Goal: Check status

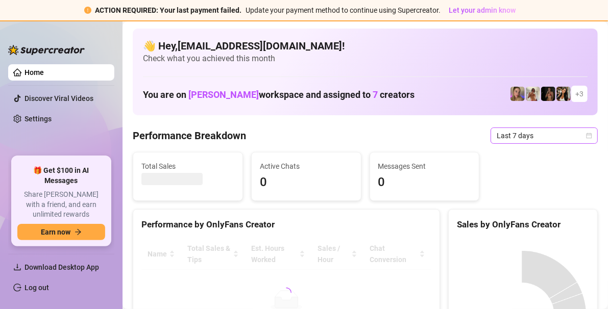
click at [581, 132] on span "Last 7 days" at bounding box center [543, 135] width 95 height 15
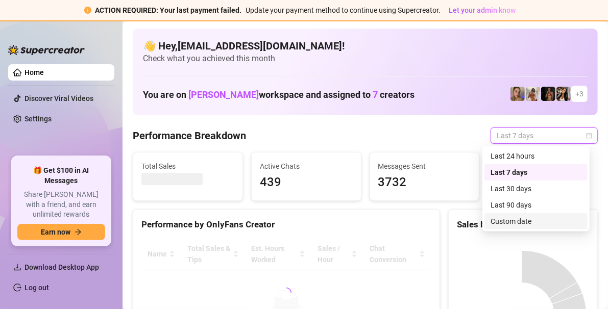
click at [528, 222] on div "Custom date" at bounding box center [535, 221] width 91 height 11
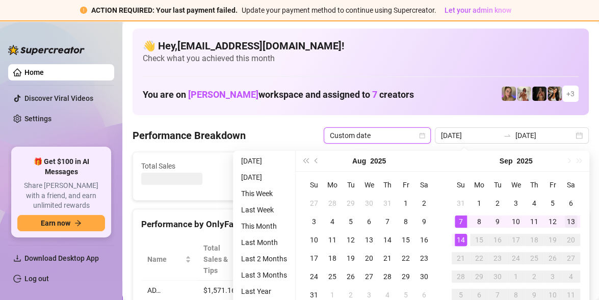
type input "[DATE]"
click at [572, 218] on div "13" at bounding box center [571, 222] width 12 height 12
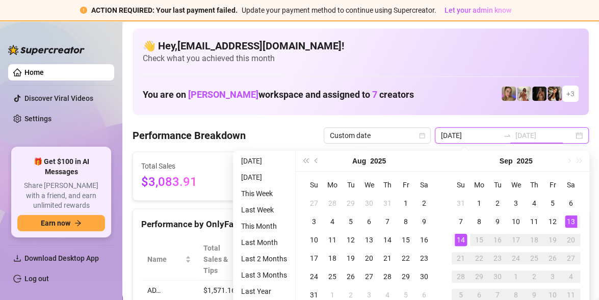
type input "[DATE]"
click at [460, 243] on div "14" at bounding box center [461, 240] width 12 height 12
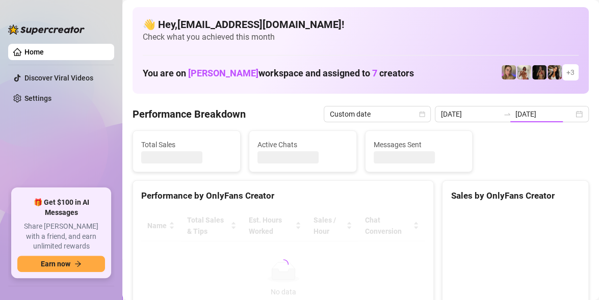
type input "[DATE]"
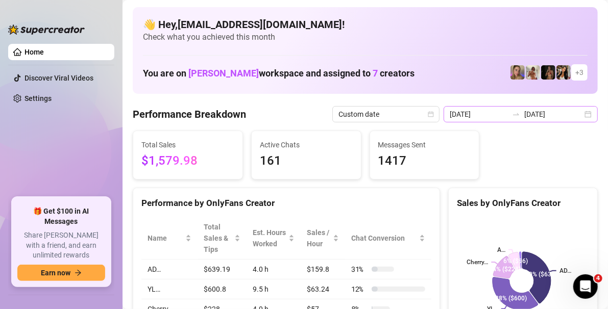
click at [575, 115] on div "[DATE] [DATE]" at bounding box center [520, 114] width 154 height 16
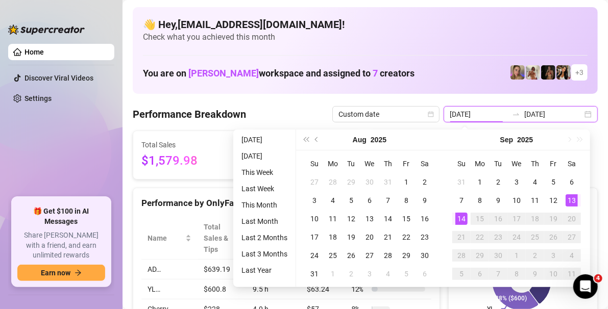
type input "[DATE]"
click at [458, 218] on div "14" at bounding box center [461, 219] width 12 height 12
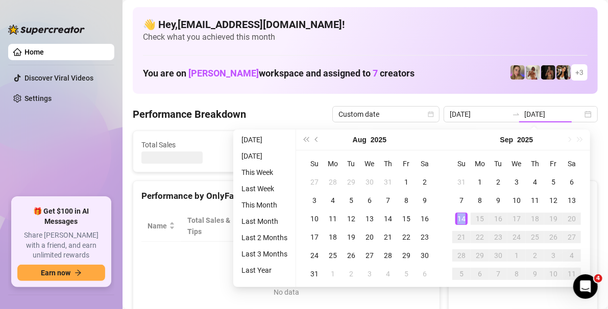
type input "[DATE]"
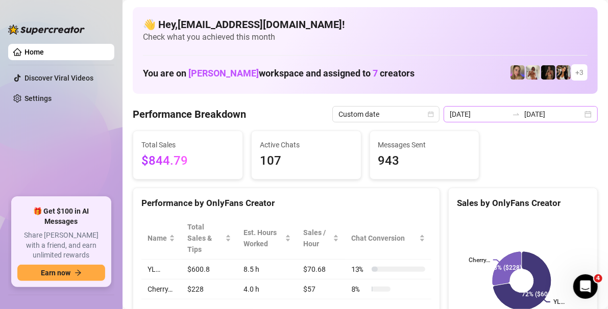
click at [581, 115] on div "[DATE] [DATE]" at bounding box center [520, 114] width 154 height 16
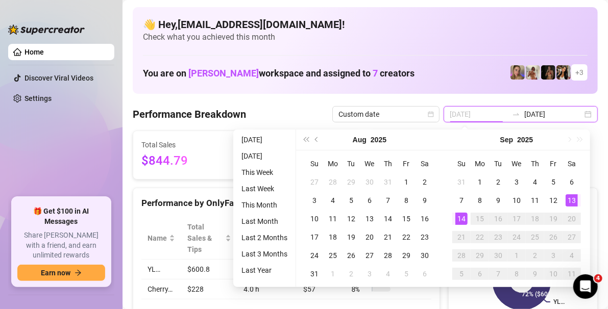
type input "[DATE]"
click at [572, 202] on div "13" at bounding box center [571, 200] width 12 height 12
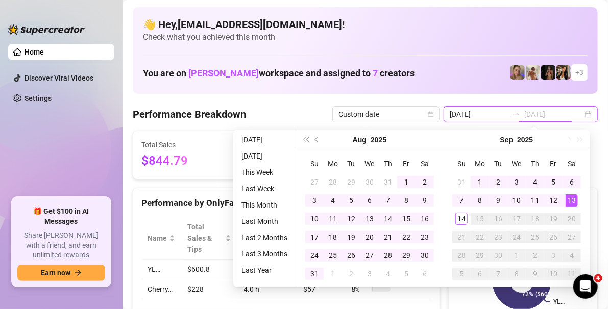
type input "[DATE]"
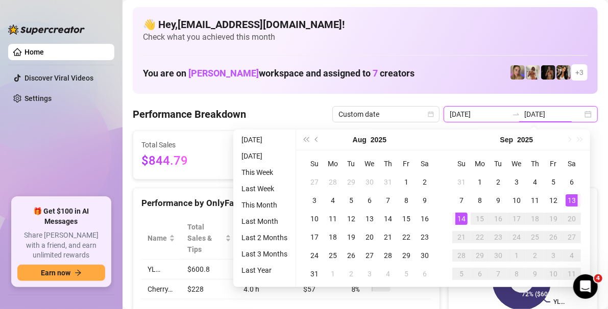
type input "[DATE]"
drag, startPoint x: 461, startPoint y: 220, endPoint x: 453, endPoint y: 222, distance: 8.4
click at [461, 220] on div "14" at bounding box center [461, 219] width 12 height 12
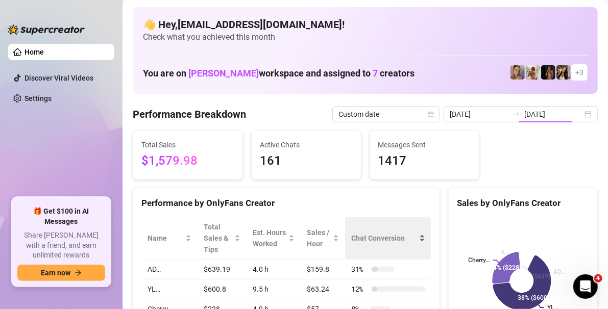
type input "[DATE]"
